Goal: Find specific page/section: Find specific page/section

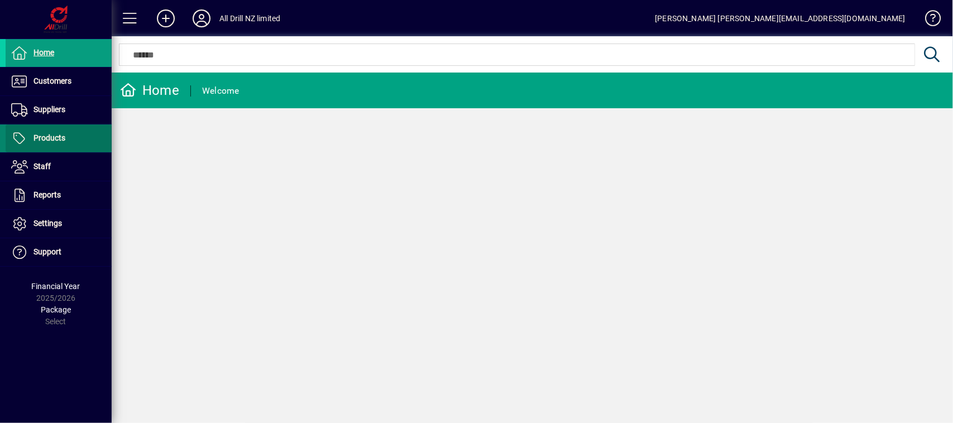
click at [59, 140] on span "Products" at bounding box center [50, 137] width 32 height 9
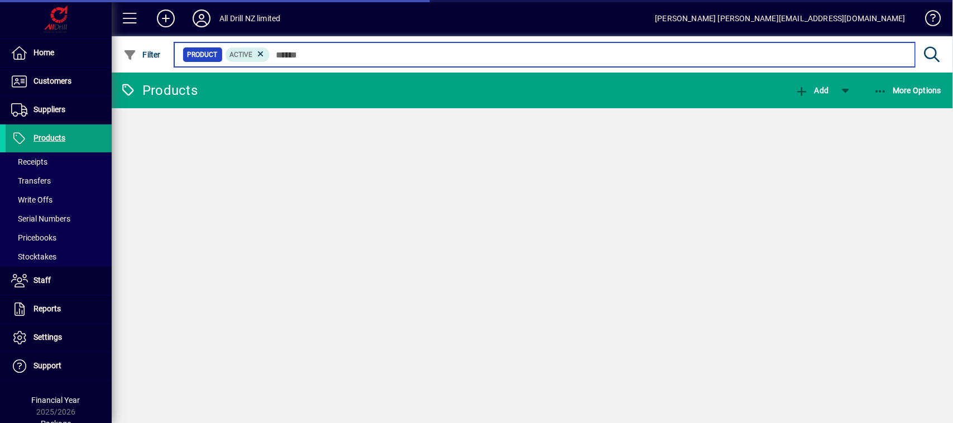
click at [337, 55] on input "text" at bounding box center [588, 55] width 636 height 16
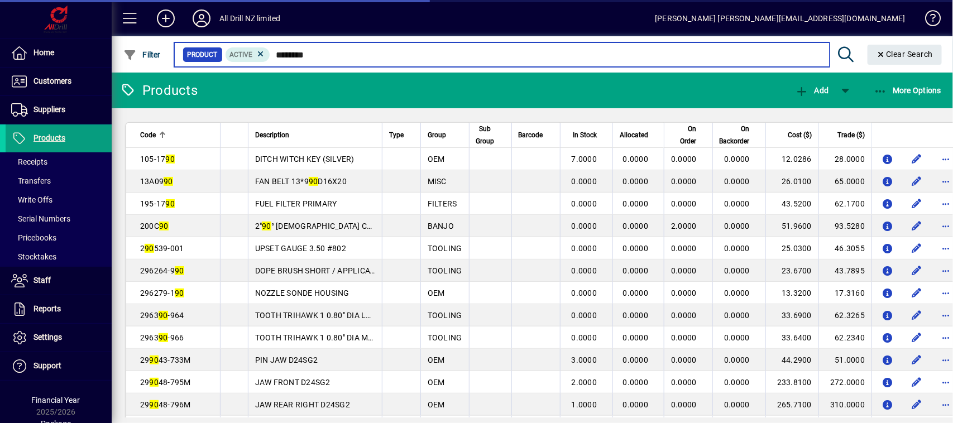
type input "********"
